Goal: Information Seeking & Learning: Learn about a topic

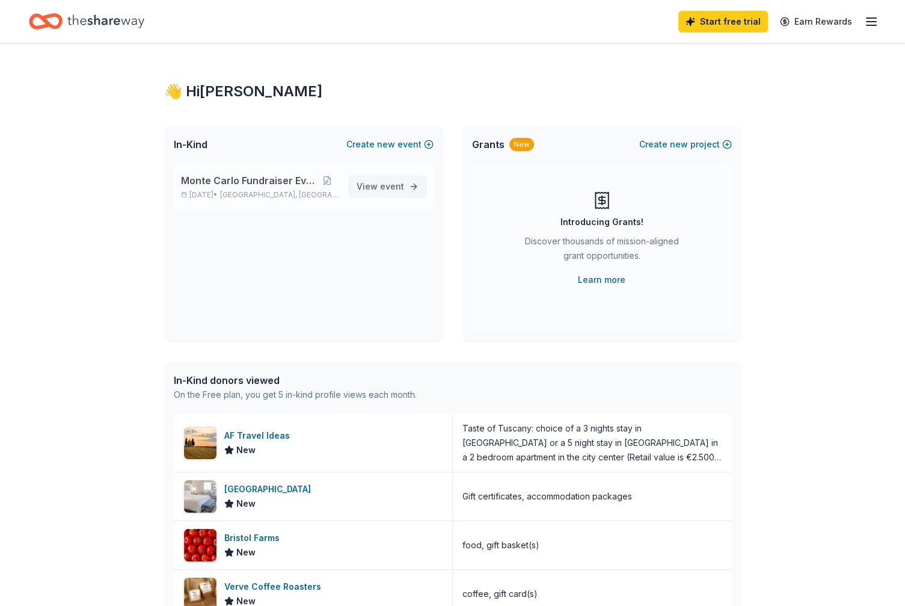
click at [389, 185] on span "event" at bounding box center [392, 186] width 24 height 10
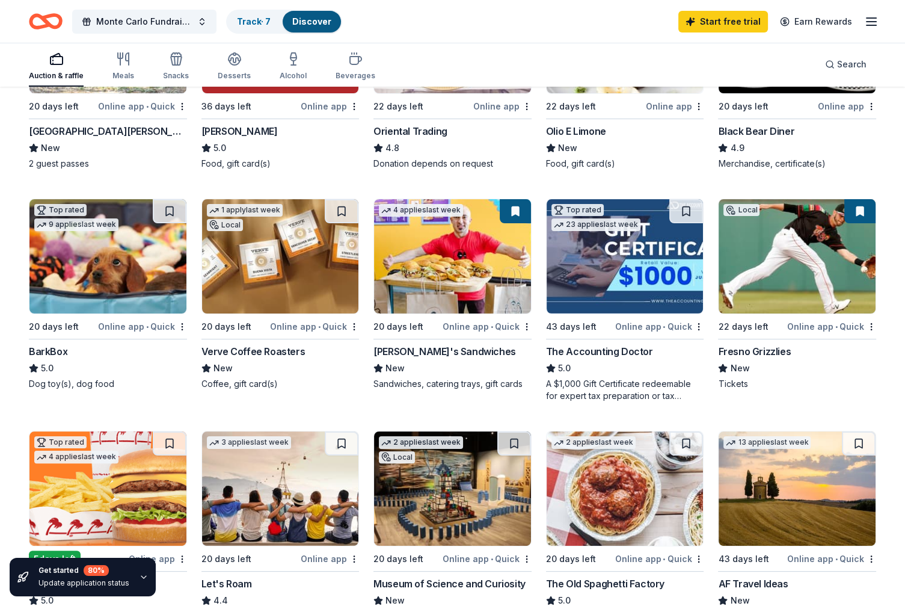
scroll to position [241, 0]
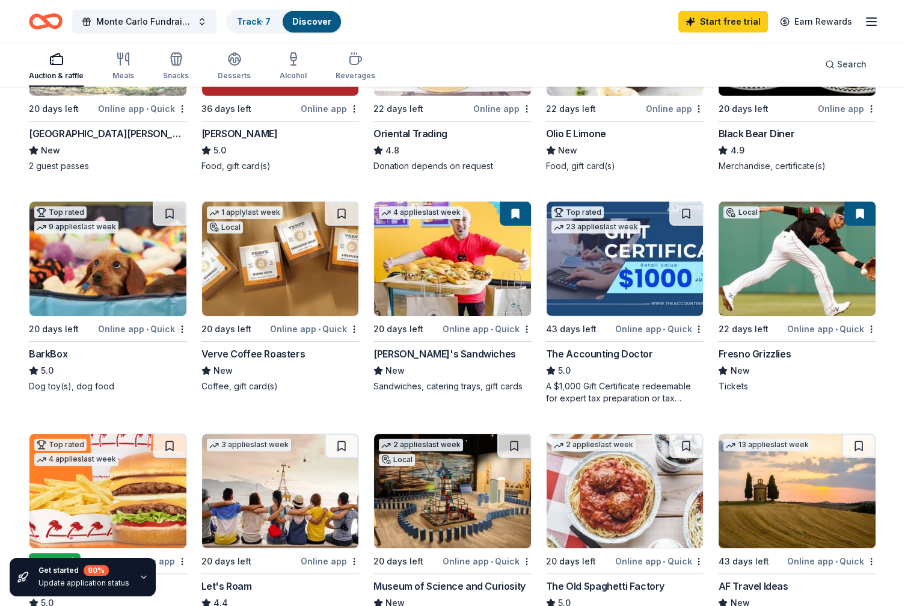
click at [813, 328] on div "Online app • Quick" at bounding box center [831, 328] width 89 height 15
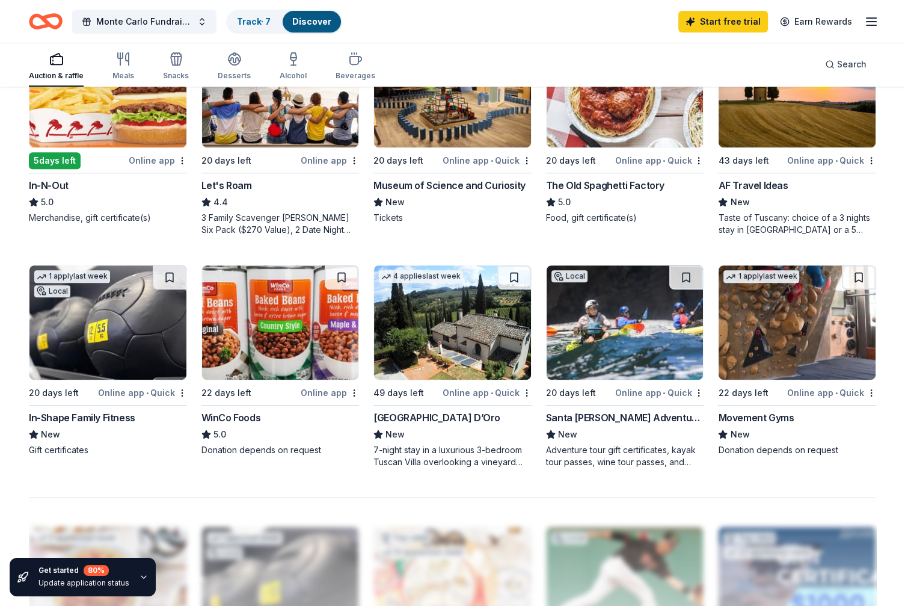
scroll to position [662, 0]
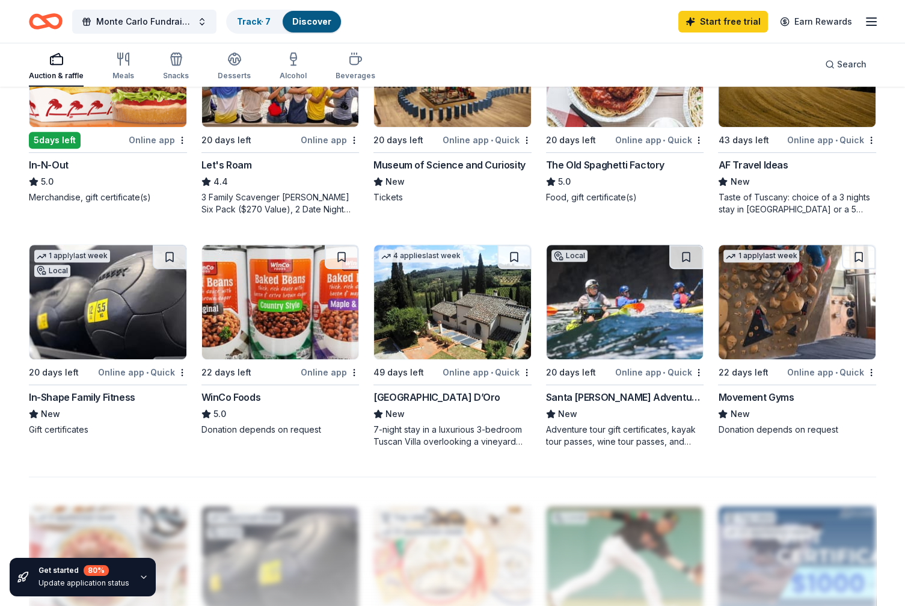
click at [645, 396] on div "Santa [PERSON_NAME] Adventure Company" at bounding box center [625, 397] width 158 height 14
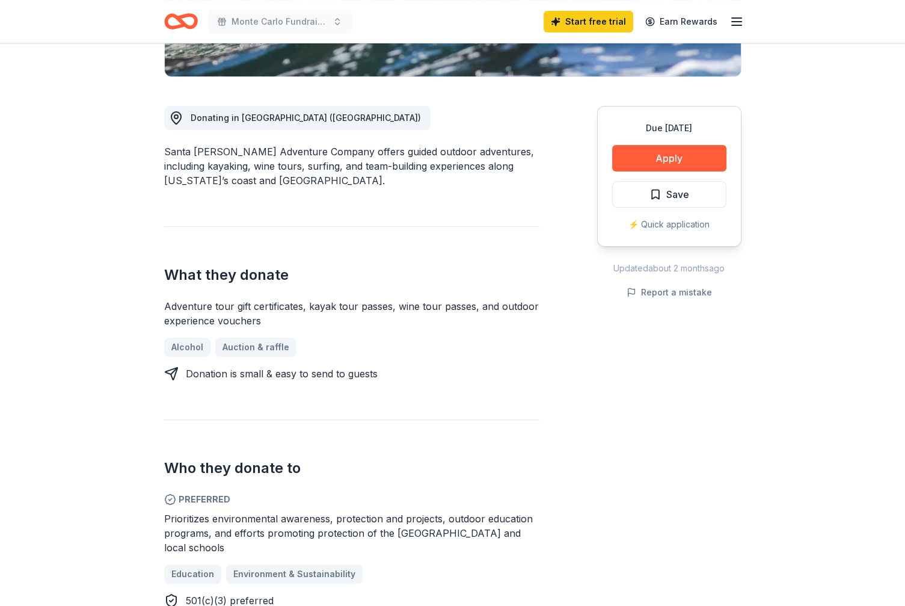
scroll to position [481, 0]
